Goal: Navigation & Orientation: Find specific page/section

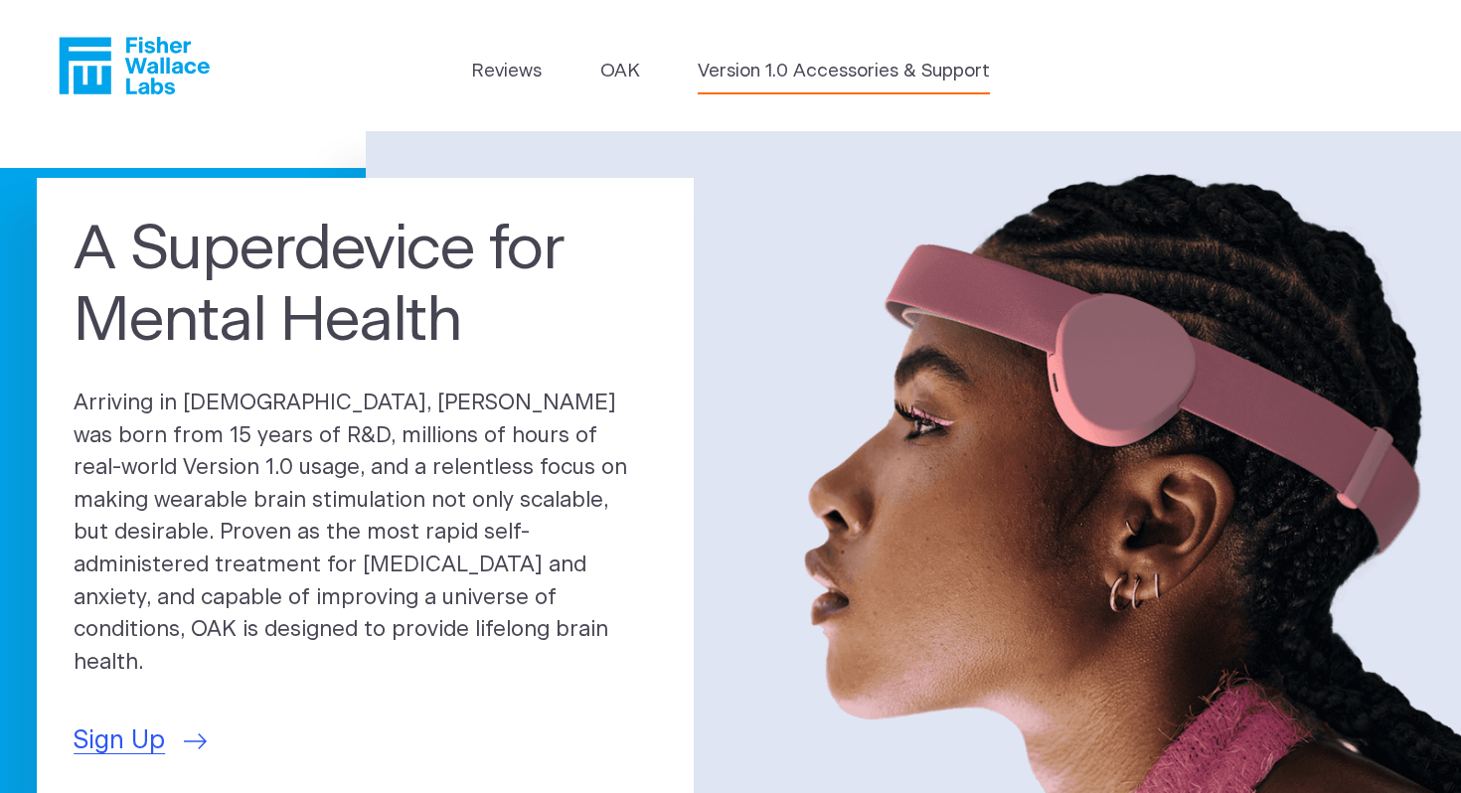
click at [774, 70] on link "Version 1.0 Accessories & Support" at bounding box center [844, 72] width 292 height 28
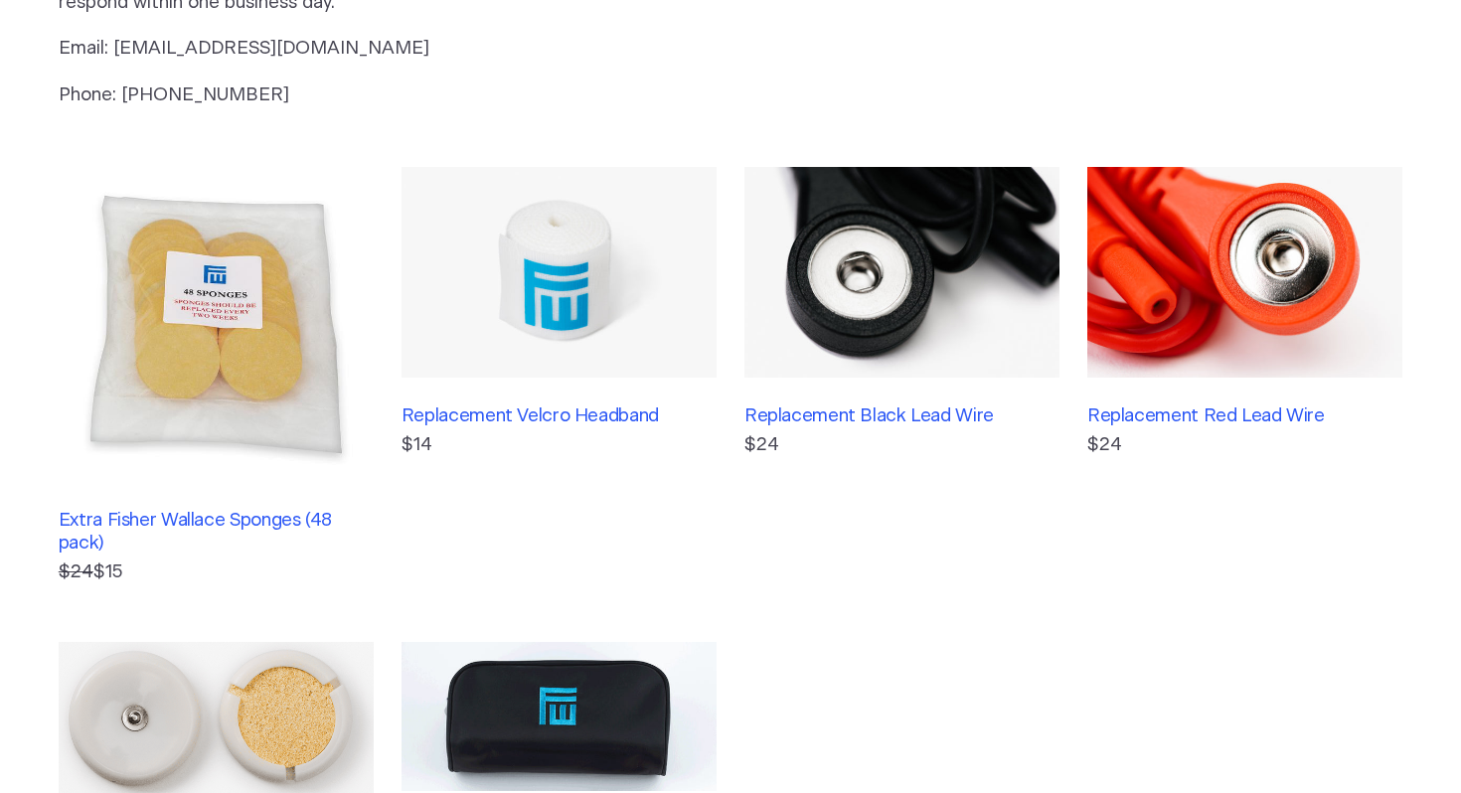
scroll to position [859, 0]
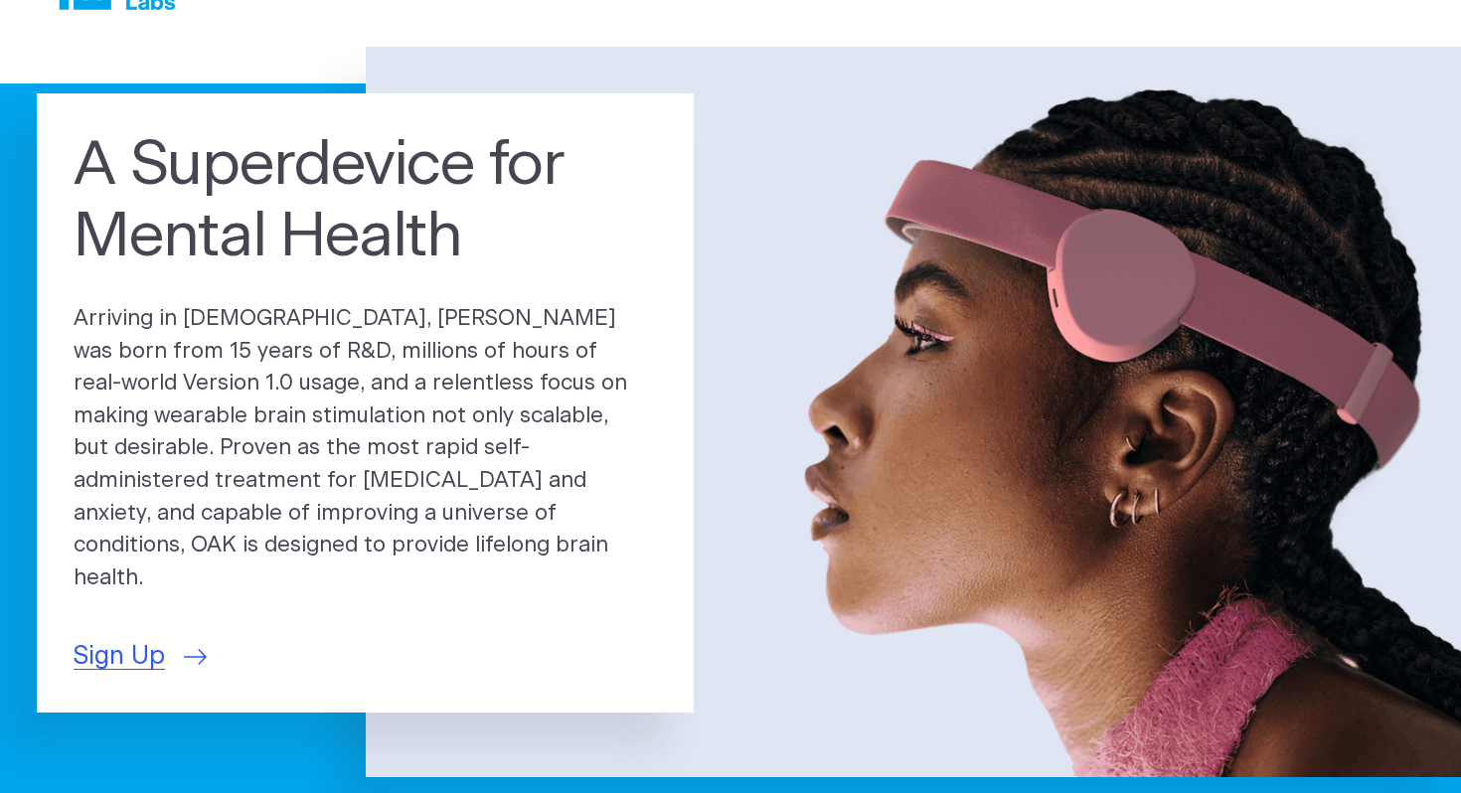
scroll to position [99, 0]
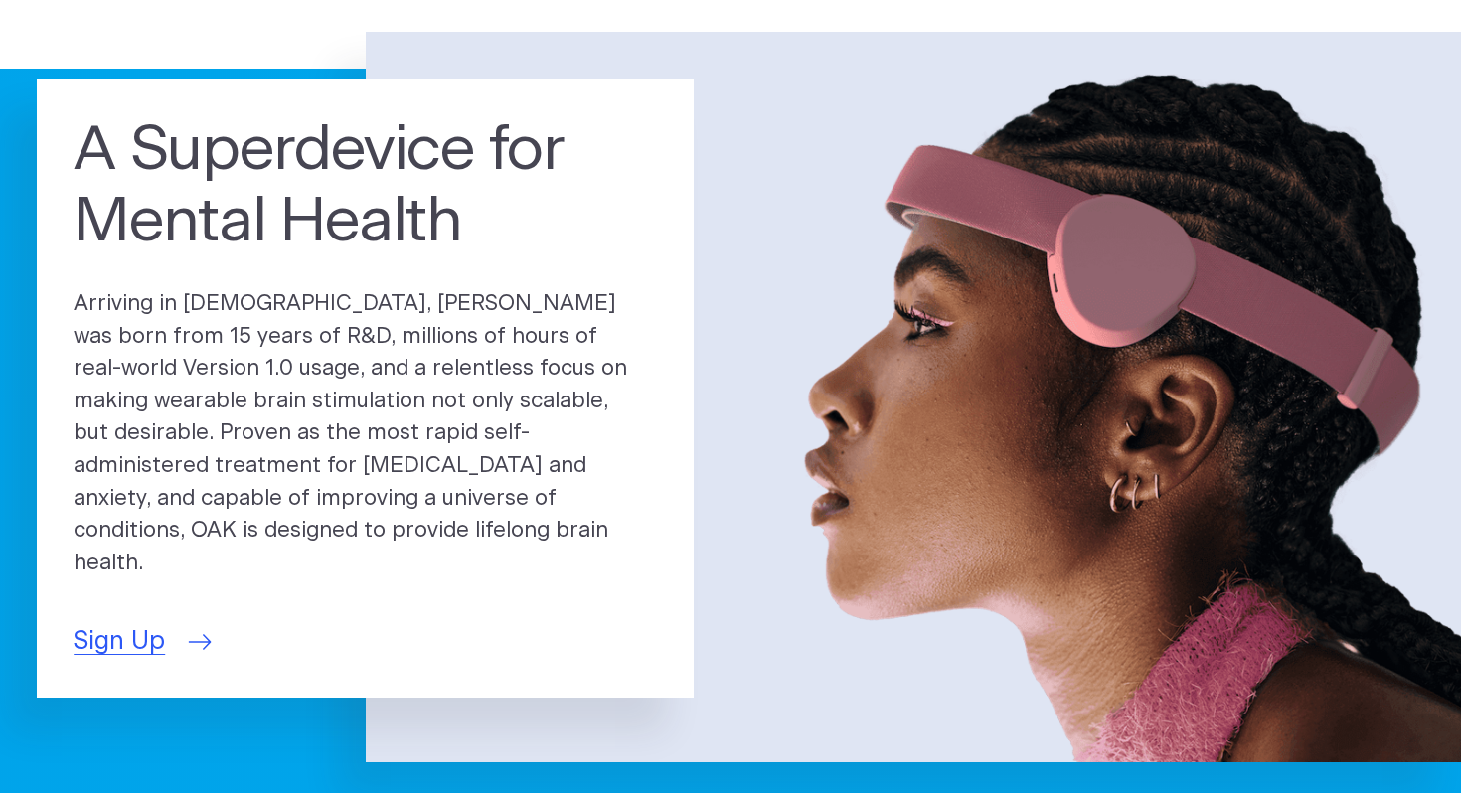
click at [124, 629] on span "Sign Up" at bounding box center [119, 642] width 91 height 38
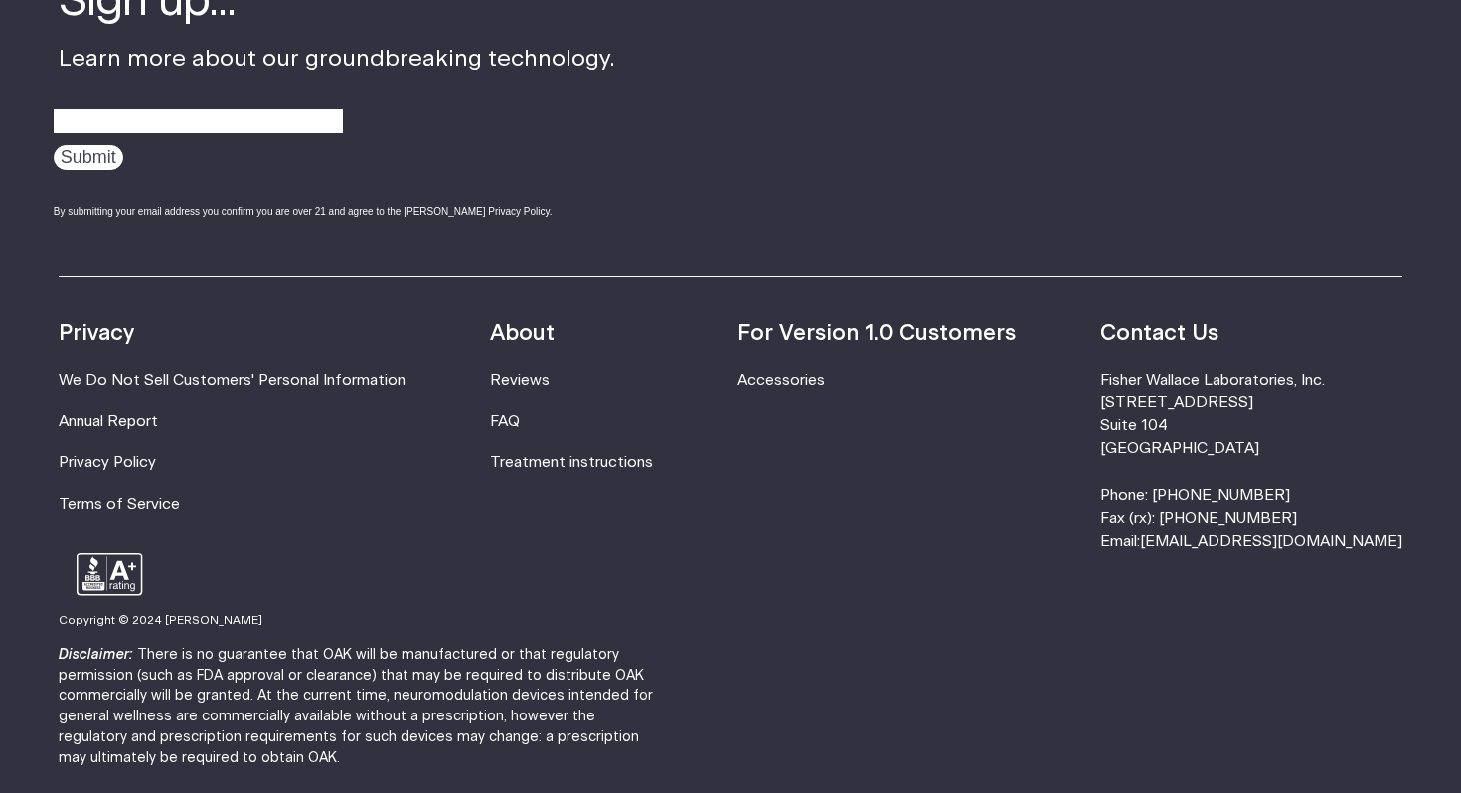
scroll to position [1026, 0]
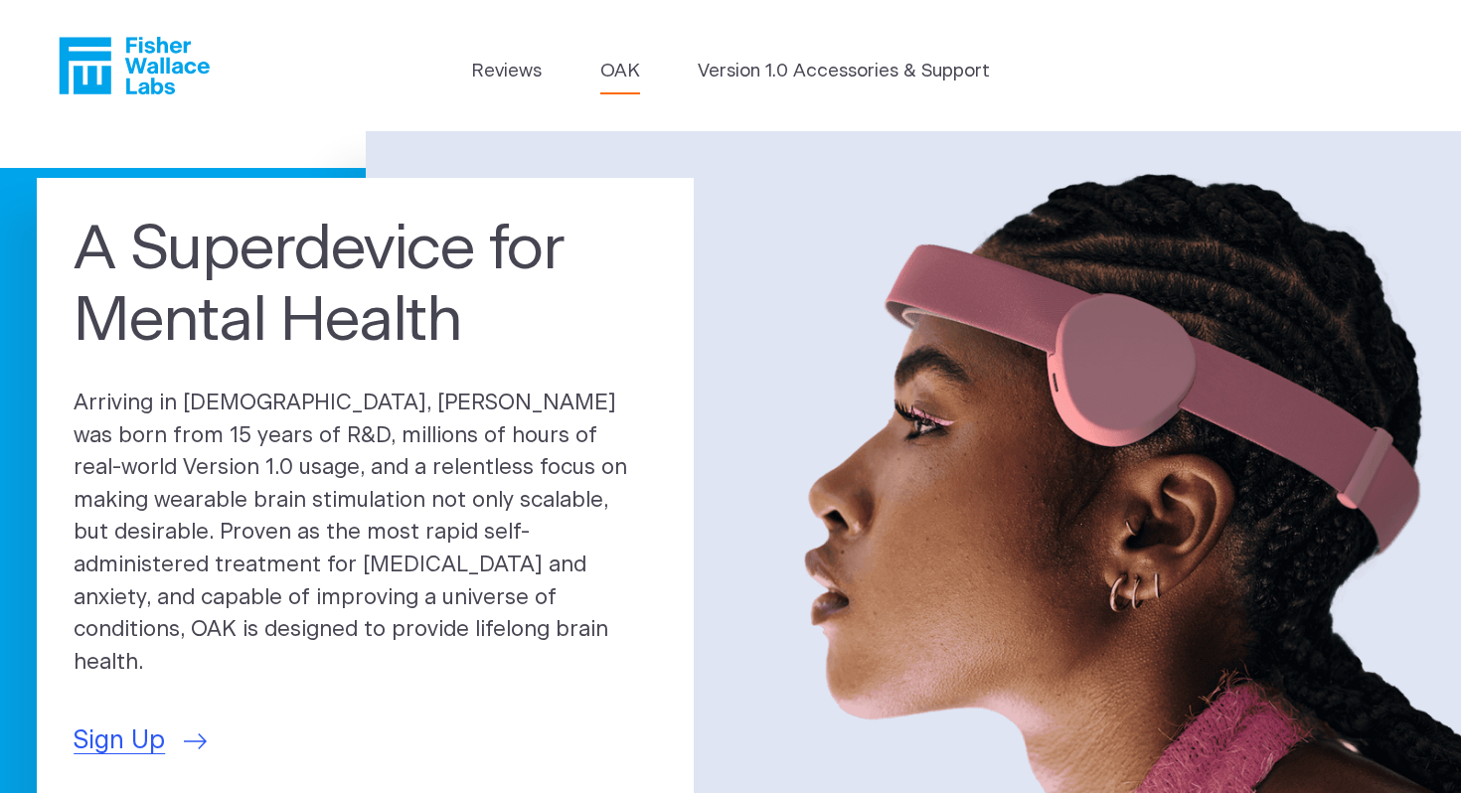
click at [618, 83] on link "OAK" at bounding box center [620, 72] width 40 height 28
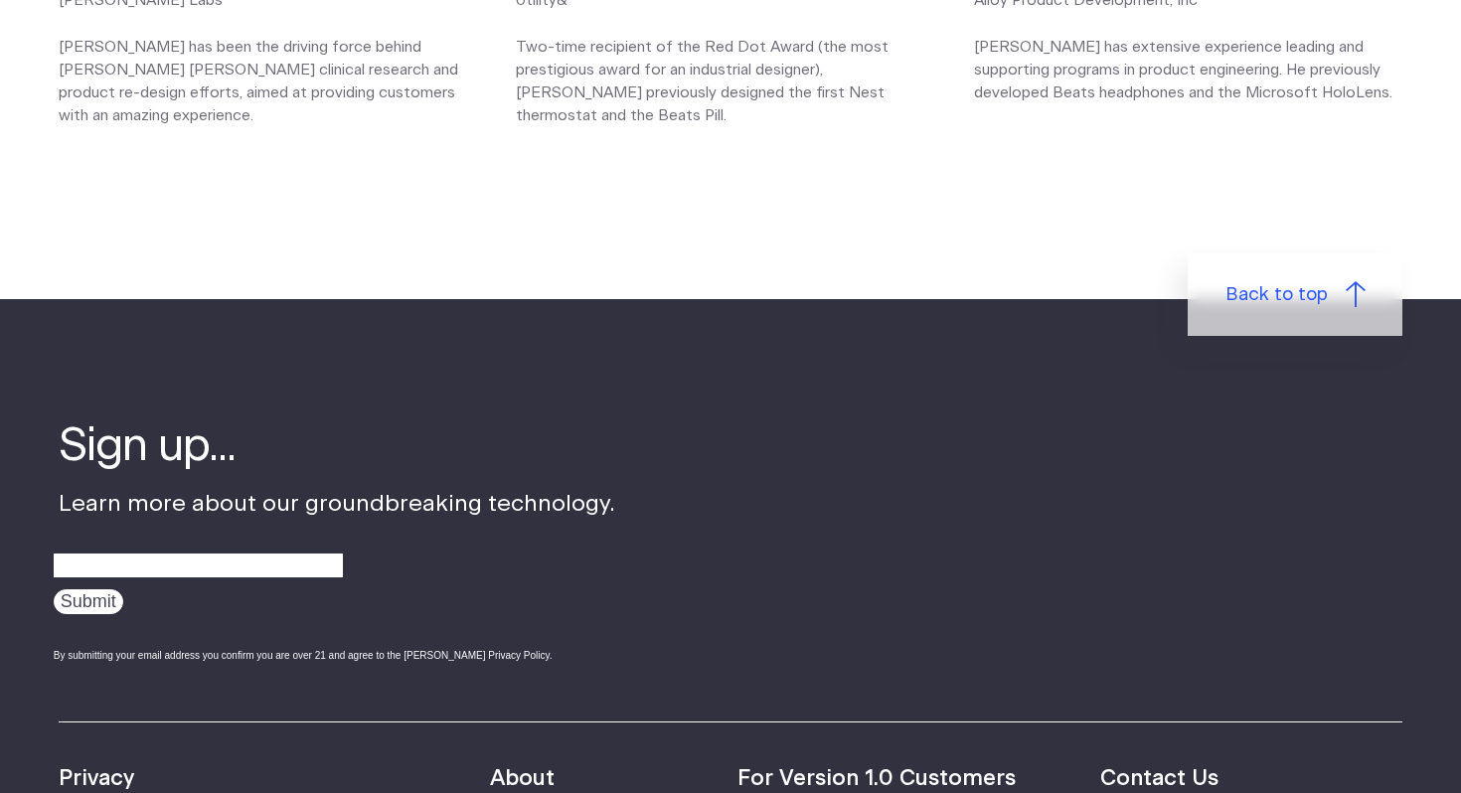
scroll to position [3307, 0]
